Goal: Navigation & Orientation: Go to known website

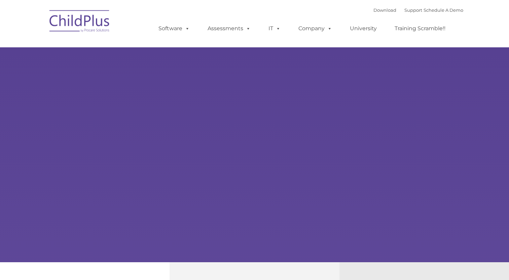
select select "MEDIUM"
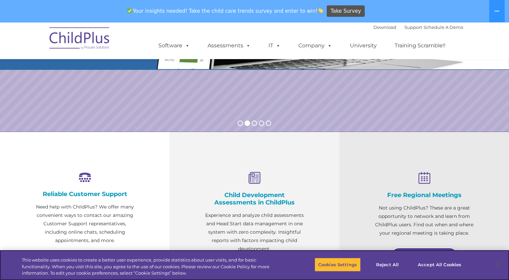
scroll to position [152, 0]
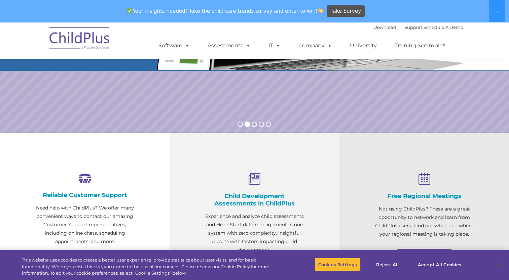
click at [80, 41] on img at bounding box center [79, 40] width 67 height 34
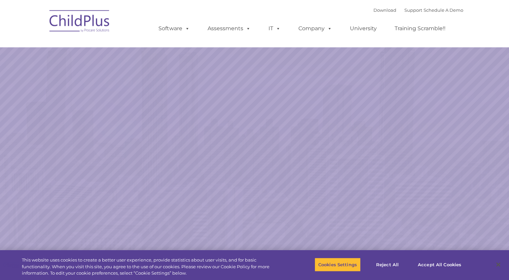
select select "MEDIUM"
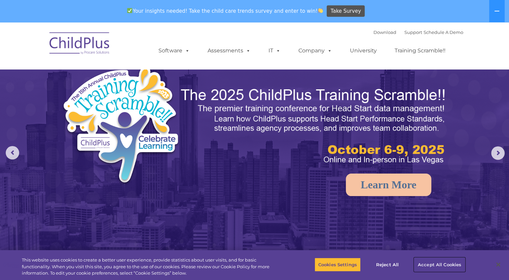
click at [448, 266] on button "Accept All Cookies" at bounding box center [439, 265] width 51 height 14
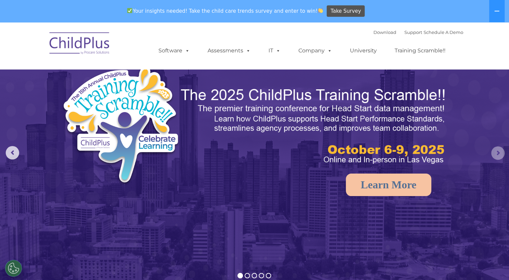
click at [493, 150] on rs-arrow at bounding box center [497, 153] width 13 height 13
